Goal: Transaction & Acquisition: Purchase product/service

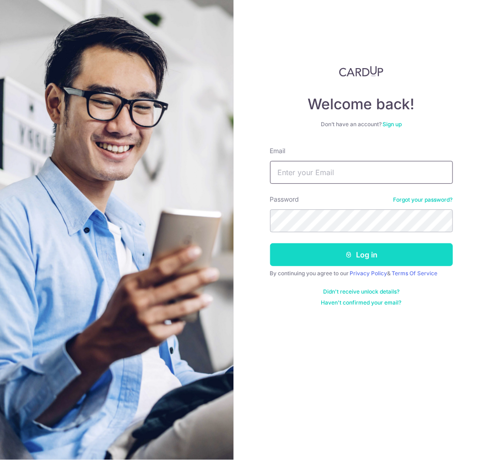
type input "[PERSON_NAME][EMAIL_ADDRESS][DOMAIN_NAME]"
click at [373, 258] on button "Log in" at bounding box center [361, 254] width 183 height 23
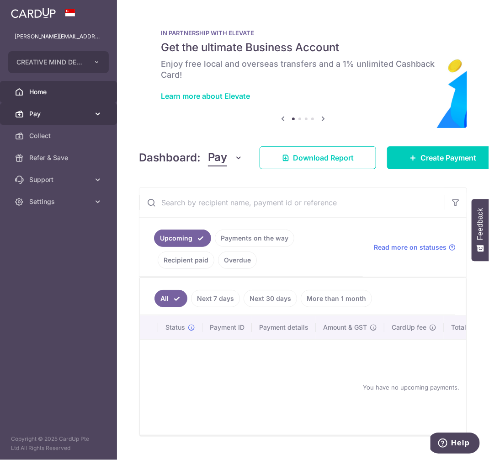
click at [35, 114] on span "Pay" at bounding box center [59, 113] width 60 height 9
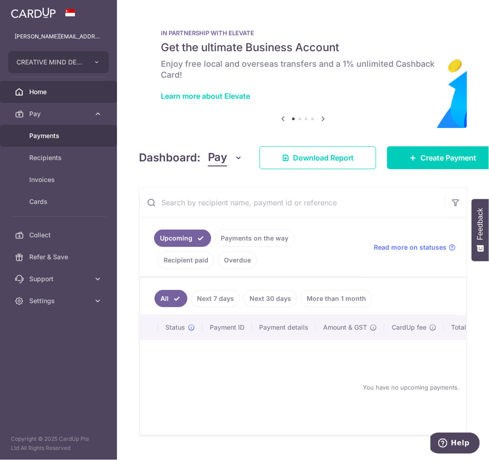
click at [45, 136] on span "Payments" at bounding box center [59, 135] width 60 height 9
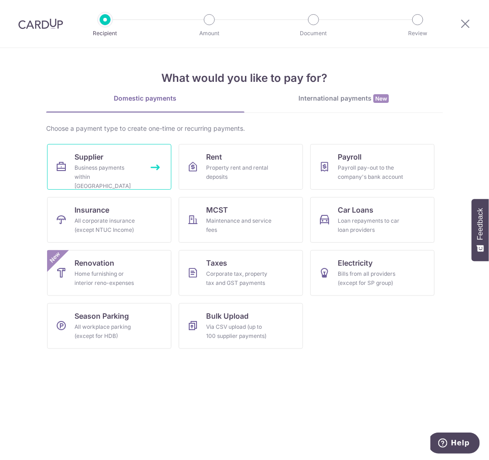
click at [107, 165] on div "Business payments within Singapore" at bounding box center [108, 176] width 66 height 27
click at [97, 273] on div "Home furnishing or interior reno-expenses" at bounding box center [108, 278] width 66 height 18
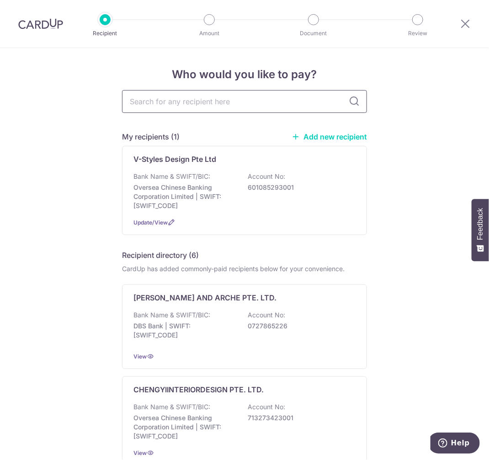
click at [169, 103] on input "text" at bounding box center [244, 101] width 245 height 23
click at [132, 100] on input "text" at bounding box center [244, 101] width 245 height 23
type input "tl"
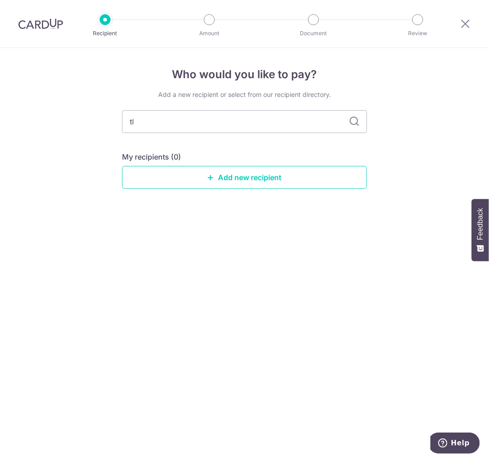
type input "tle"
type input "t"
type input "TLE"
click at [354, 122] on icon at bounding box center [354, 121] width 11 height 11
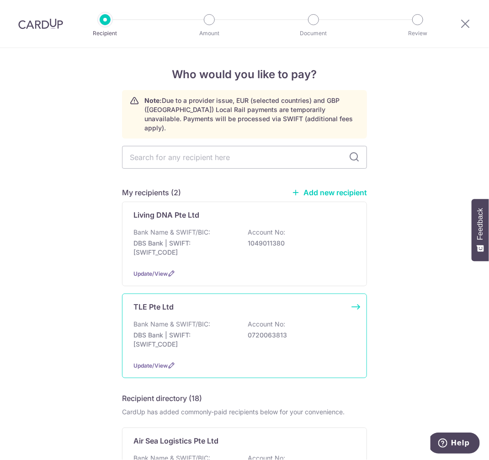
click at [168, 320] on p "Bank Name & SWIFT/BIC:" at bounding box center [171, 324] width 77 height 9
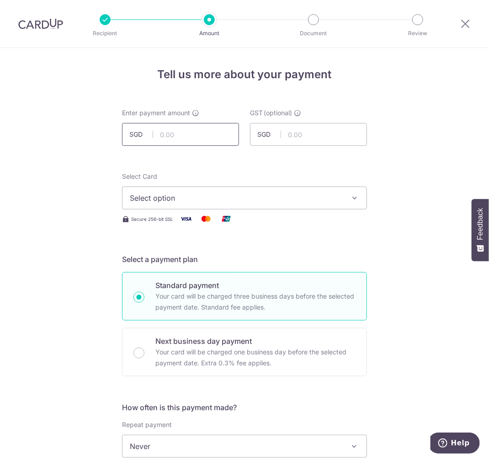
click at [174, 131] on input "text" at bounding box center [180, 134] width 117 height 23
click button "Add Card" at bounding box center [0, 0] width 0 height 0
type input "1,854.00"
click at [304, 136] on input "text" at bounding box center [308, 134] width 117 height 23
type input "166.86"
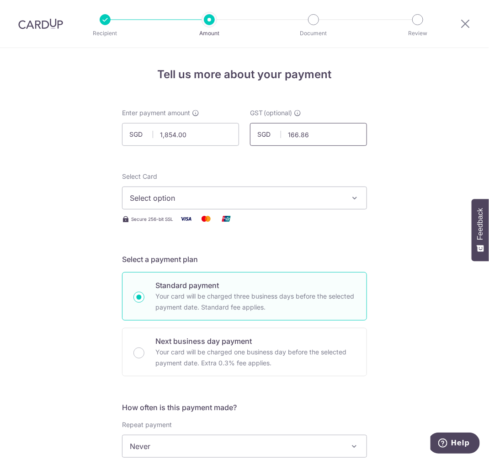
click button "Add Card" at bounding box center [0, 0] width 0 height 0
click at [355, 200] on icon "button" at bounding box center [354, 197] width 9 height 9
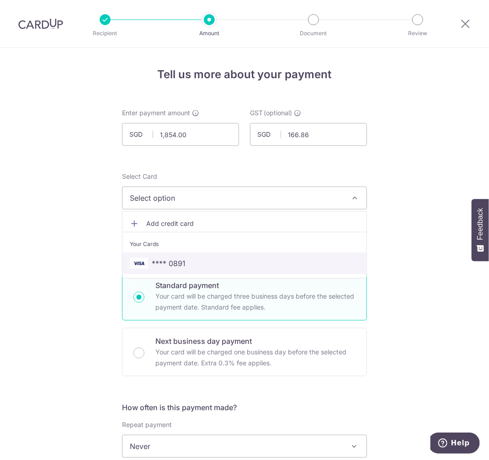
click at [172, 265] on span "**** 0891" at bounding box center [169, 263] width 34 height 11
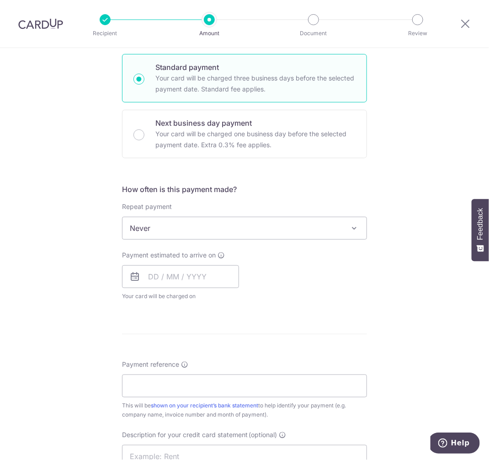
scroll to position [219, 0]
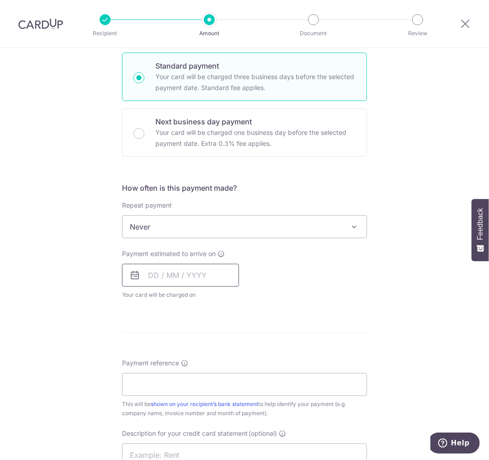
click at [166, 278] on input "text" at bounding box center [180, 275] width 117 height 23
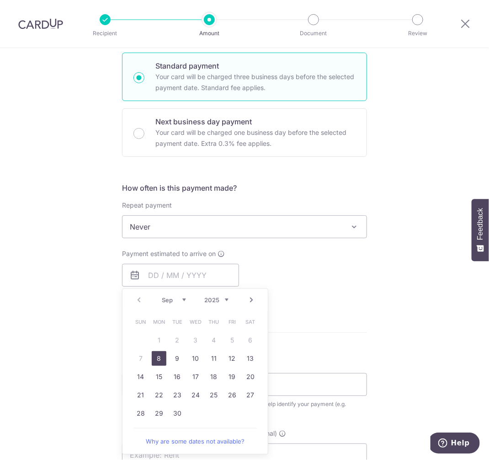
click at [157, 357] on link "8" at bounding box center [159, 358] width 15 height 15
type input "08/09/2025"
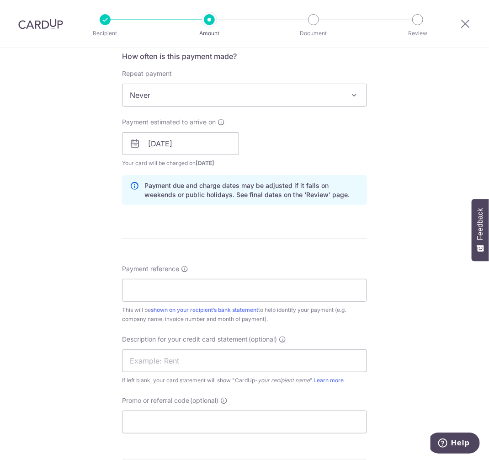
scroll to position [357, 0]
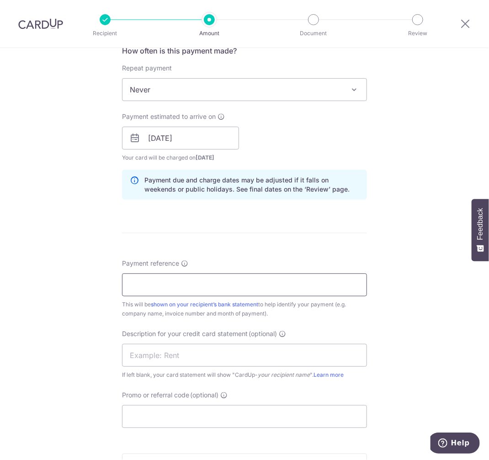
click at [160, 288] on input "Payment reference" at bounding box center [244, 284] width 245 height 23
click at [130, 281] on input "Payment reference" at bounding box center [244, 284] width 245 height 23
type input "TLE4121"
click at [167, 356] on input "text" at bounding box center [244, 355] width 245 height 23
type input "Nim Collection"
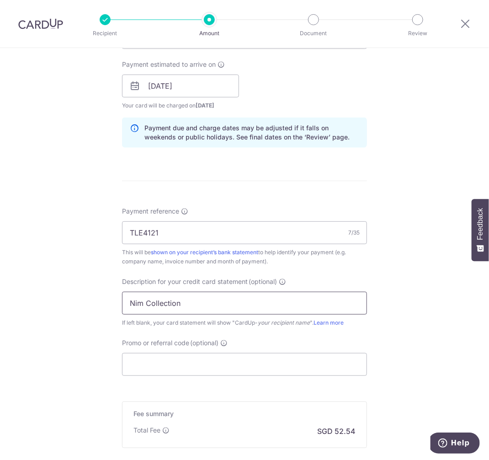
scroll to position [494, 0]
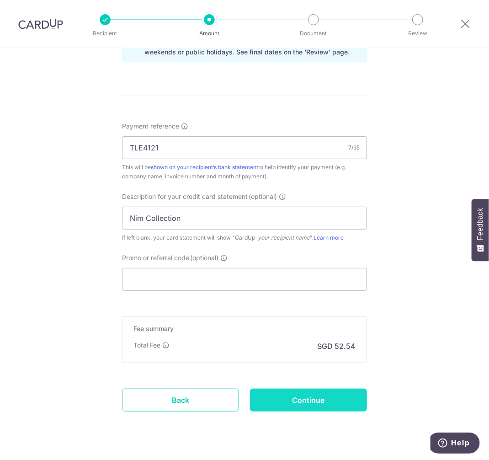
click at [303, 399] on input "Continue" at bounding box center [308, 400] width 117 height 23
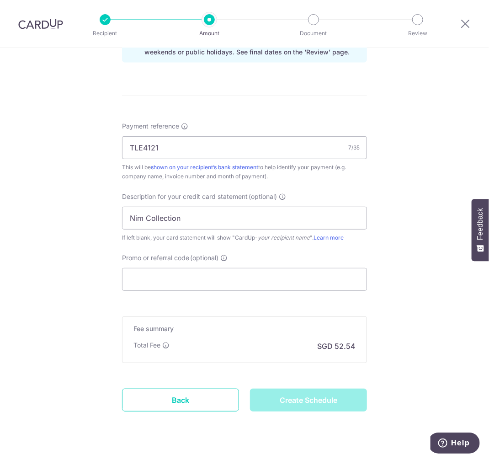
type input "Create Schedule"
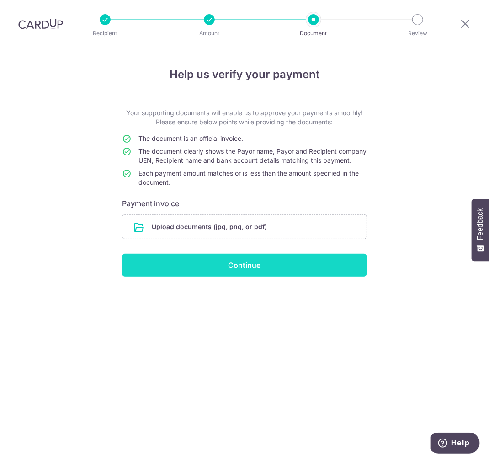
click at [233, 277] on input "Continue" at bounding box center [244, 265] width 245 height 23
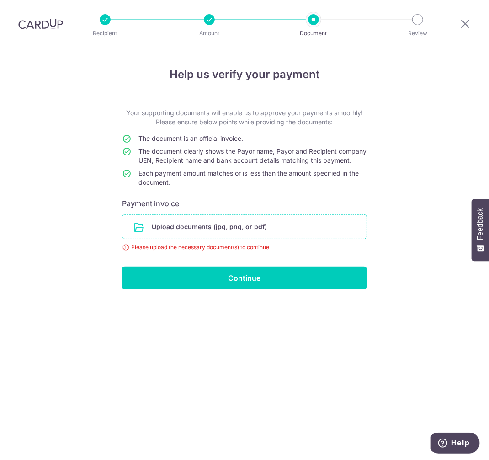
click at [199, 234] on input "file" at bounding box center [244, 227] width 244 height 24
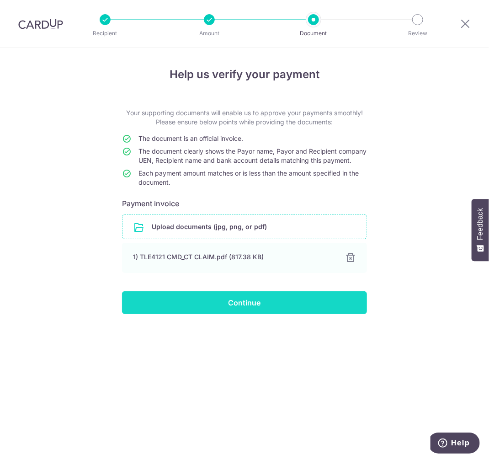
click at [246, 311] on input "Continue" at bounding box center [244, 302] width 245 height 23
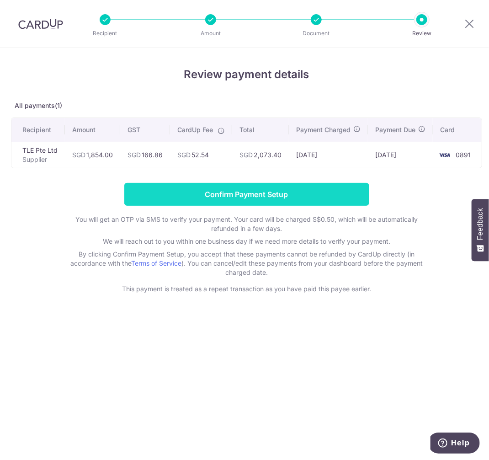
click at [270, 196] on input "Confirm Payment Setup" at bounding box center [246, 194] width 245 height 23
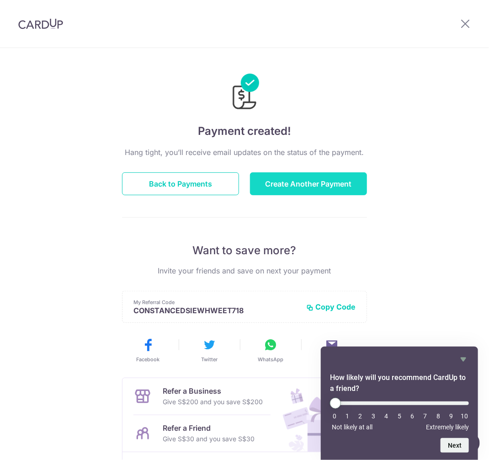
click at [272, 181] on button "Create Another Payment" at bounding box center [308, 183] width 117 height 23
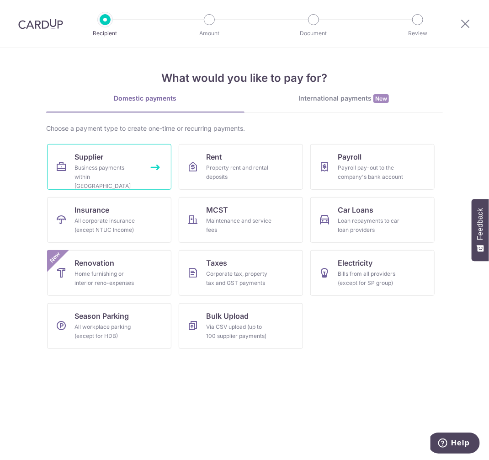
click at [106, 162] on link "Supplier Business payments within [GEOGRAPHIC_DATA]" at bounding box center [109, 167] width 124 height 46
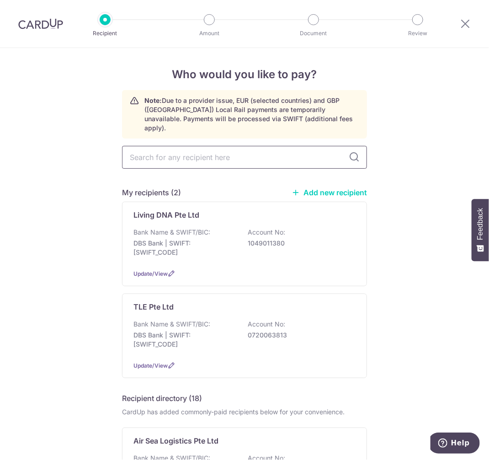
click at [141, 148] on input "text" at bounding box center [244, 157] width 245 height 23
type input "[PERSON_NAME]"
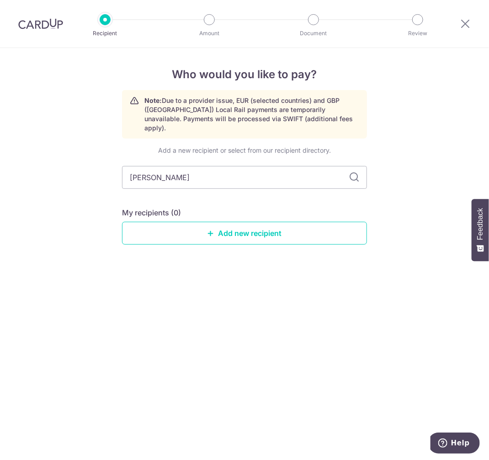
type input "[PERSON_NAME]"
type input "Sol Lumi"
type input "Sol Lumin"
type input "Sol Lumina"
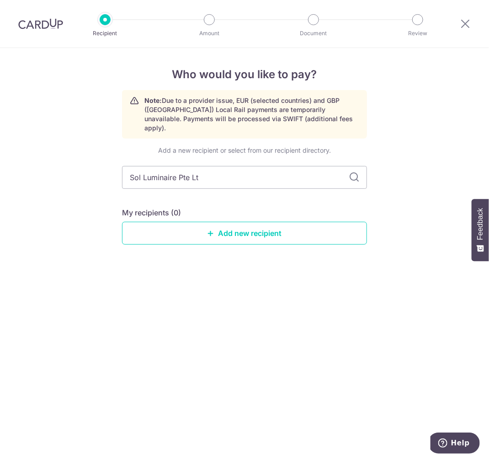
type input "Sol Luminaire Pte Ltd"
click at [218, 225] on link "Add new recipient" at bounding box center [244, 233] width 245 height 23
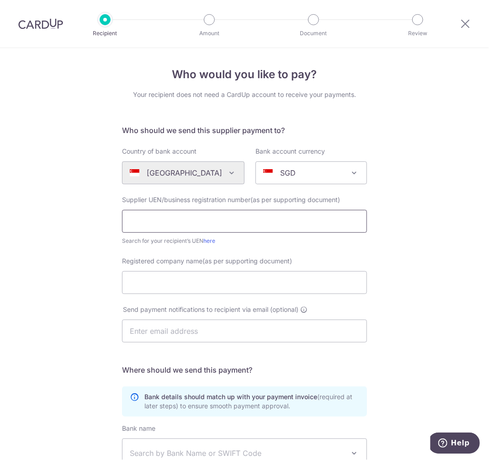
click at [177, 224] on input "text" at bounding box center [244, 221] width 245 height 23
type input "201401346N"
